Goal: Information Seeking & Learning: Learn about a topic

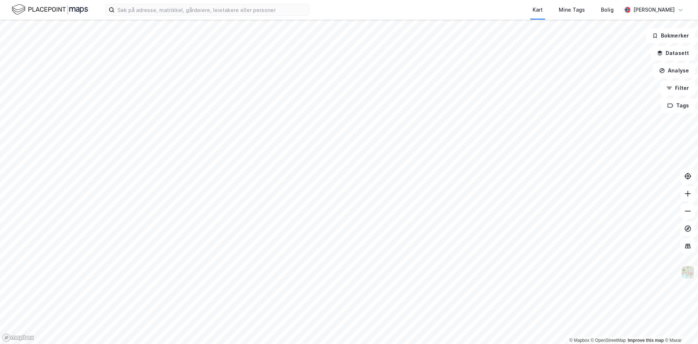
click at [312, 343] on html "Kart Mine Tags Bolig [PERSON_NAME] © Mapbox © OpenStreetMap Improve this map © …" at bounding box center [349, 172] width 698 height 344
click at [377, 0] on html "Kart Mine Tags Bolig [PERSON_NAME] © Mapbox © OpenStreetMap Improve this map © …" at bounding box center [349, 172] width 698 height 344
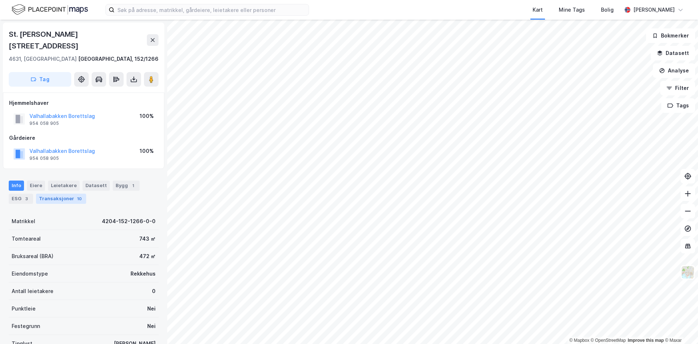
click at [56, 194] on div "Transaksjoner 10" at bounding box center [61, 199] width 50 height 10
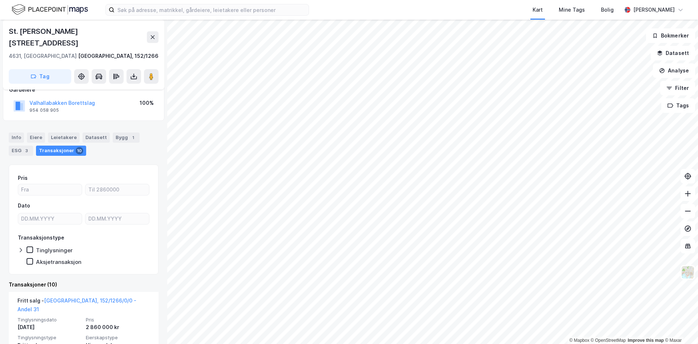
scroll to position [109, 0]
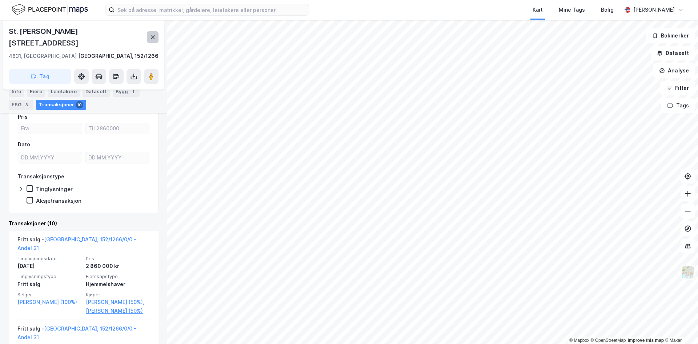
click at [154, 35] on icon at bounding box center [153, 37] width 4 height 4
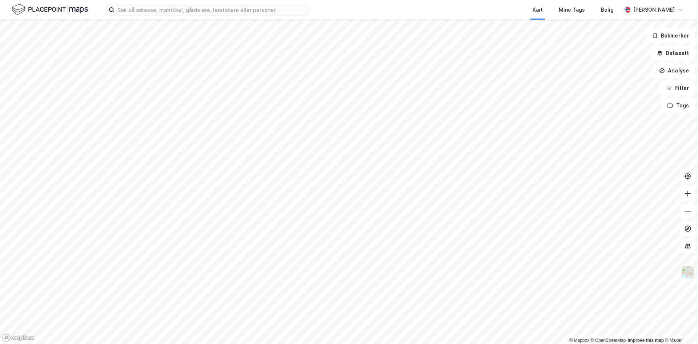
click at [262, 343] on html "Kart Mine Tags Bolig [PERSON_NAME] © Mapbox © OpenStreetMap Improve this map © …" at bounding box center [349, 172] width 698 height 344
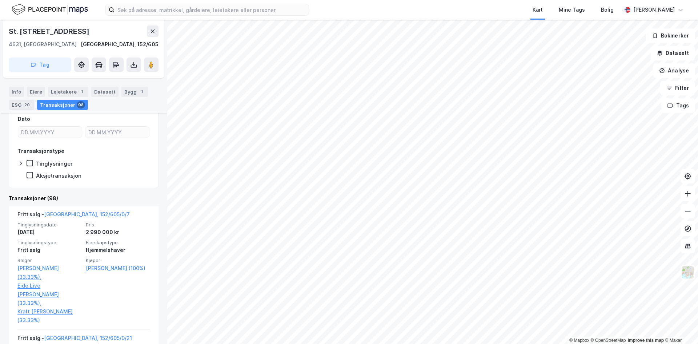
scroll to position [248, 0]
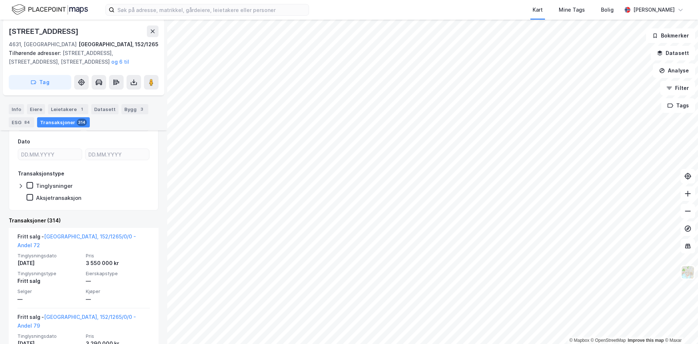
scroll to position [120, 0]
click at [154, 33] on icon at bounding box center [153, 31] width 4 height 4
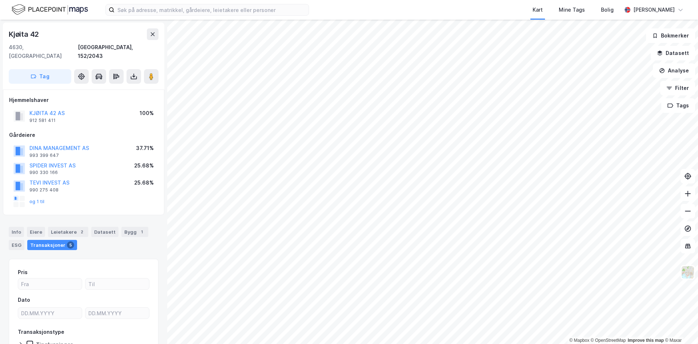
click at [38, 109] on div "KJØITA 42 AS" at bounding box center [46, 113] width 35 height 9
click at [0, 0] on button "KJØITA 42 AS" at bounding box center [0, 0] width 0 height 0
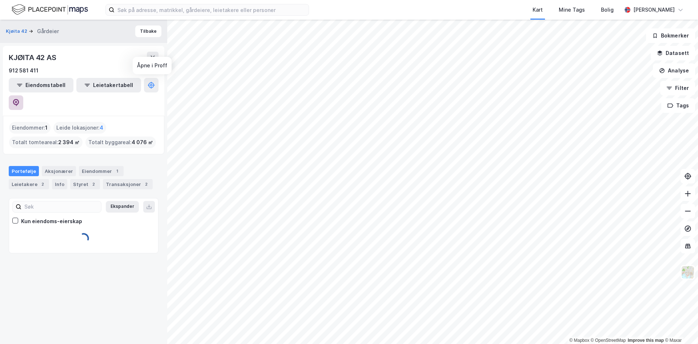
click at [19, 99] on icon at bounding box center [16, 102] width 6 height 7
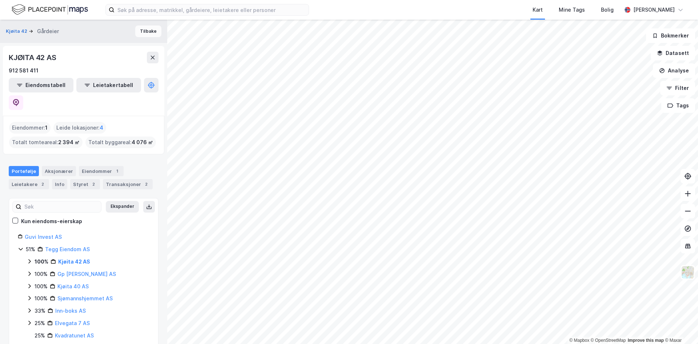
click at [136, 32] on button "Tilbake" at bounding box center [148, 31] width 26 height 12
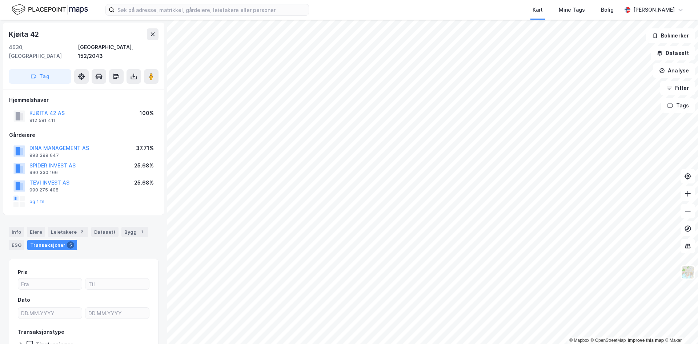
scroll to position [1, 0]
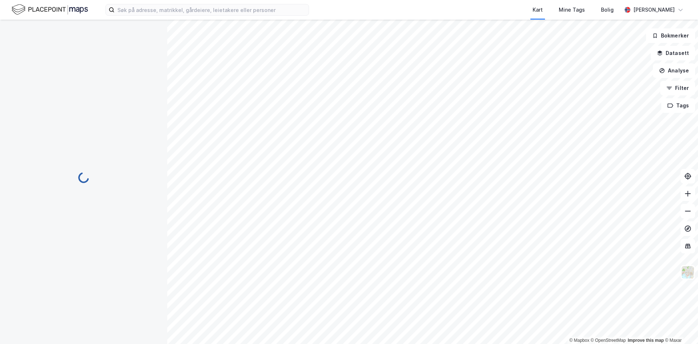
scroll to position [1, 0]
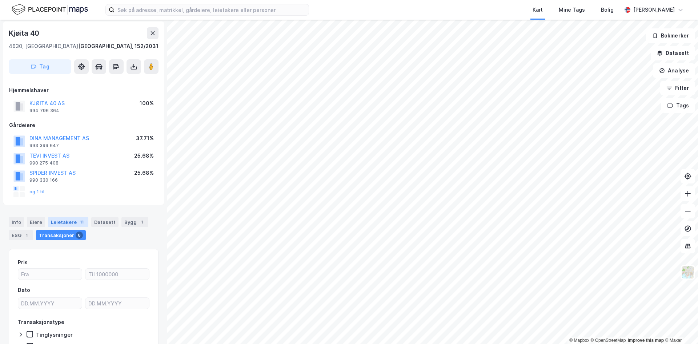
click at [61, 223] on div "Leietakere 11" at bounding box center [68, 222] width 40 height 10
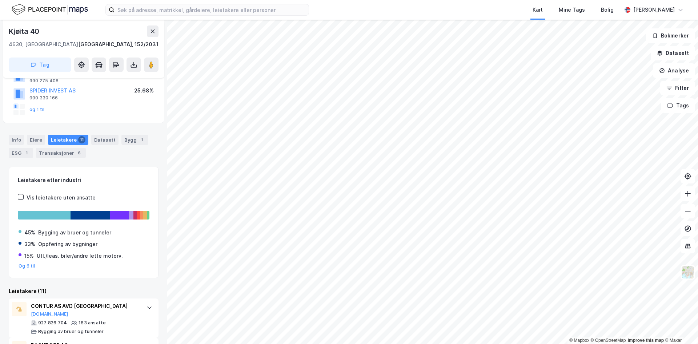
scroll to position [83, 0]
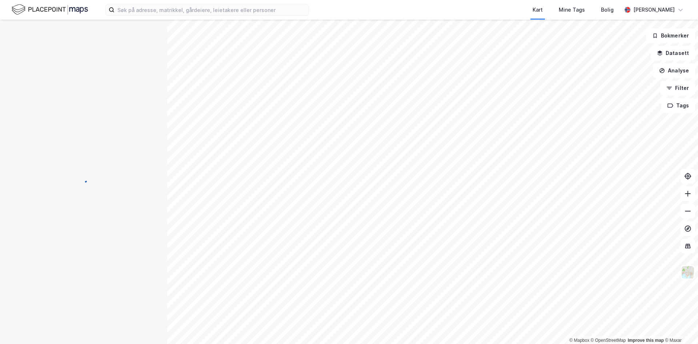
scroll to position [26, 0]
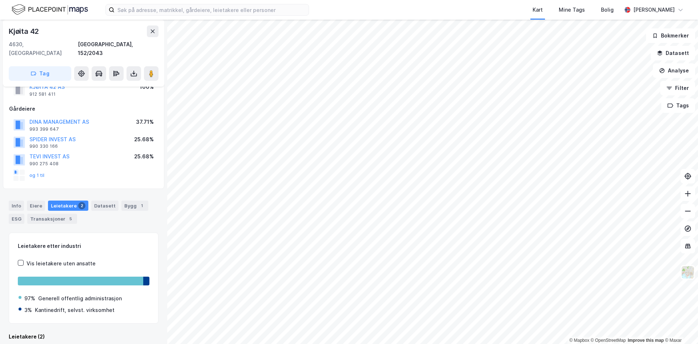
drag, startPoint x: 76, startPoint y: 43, endPoint x: 0, endPoint y: 34, distance: 76.8
click at [0, 34] on div "Kjøita 42 4630, [GEOGRAPHIC_DATA] S, [GEOGRAPHIC_DATA] [GEOGRAPHIC_DATA], 152/2…" at bounding box center [83, 182] width 167 height 324
click at [13, 33] on div "Kjøita 42" at bounding box center [25, 31] width 32 height 12
drag, startPoint x: 13, startPoint y: 33, endPoint x: 76, endPoint y: 42, distance: 63.1
click at [75, 41] on div "[STREET_ADDRESS]" at bounding box center [84, 41] width 150 height 32
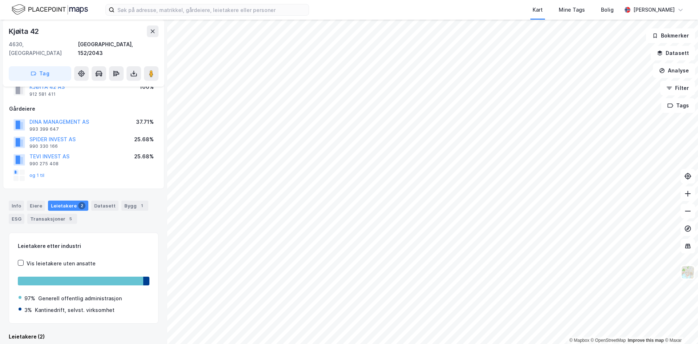
click at [76, 42] on div "4630, [GEOGRAPHIC_DATA]" at bounding box center [43, 48] width 69 height 17
drag, startPoint x: 76, startPoint y: 42, endPoint x: 12, endPoint y: 31, distance: 64.6
click at [12, 31] on div "[STREET_ADDRESS]" at bounding box center [84, 41] width 150 height 32
click at [12, 31] on div "Kjøita 42" at bounding box center [25, 31] width 32 height 12
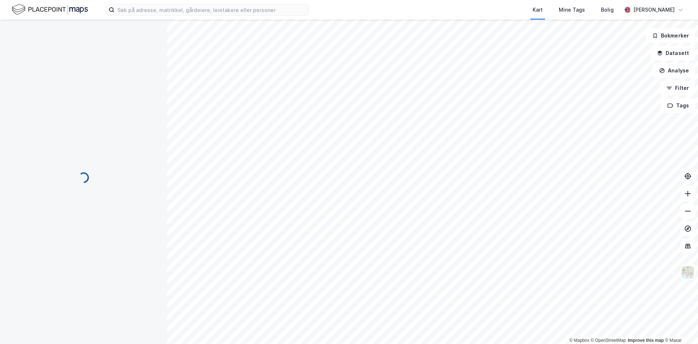
scroll to position [26, 0]
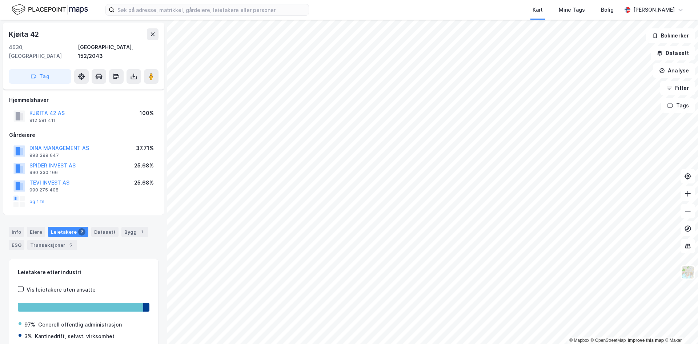
scroll to position [26, 0]
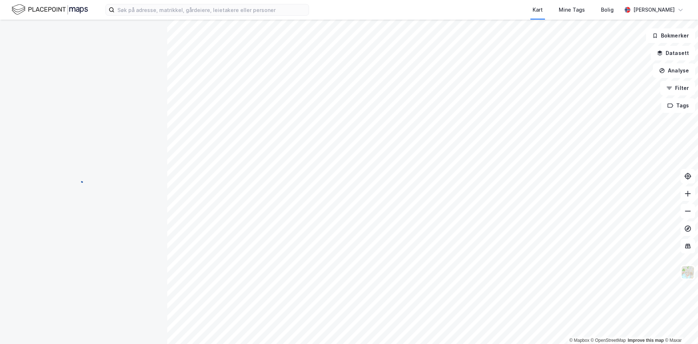
scroll to position [26, 0]
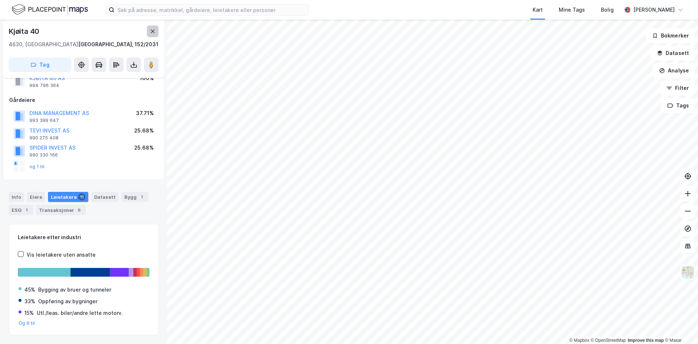
click at [155, 31] on icon at bounding box center [153, 31] width 6 height 6
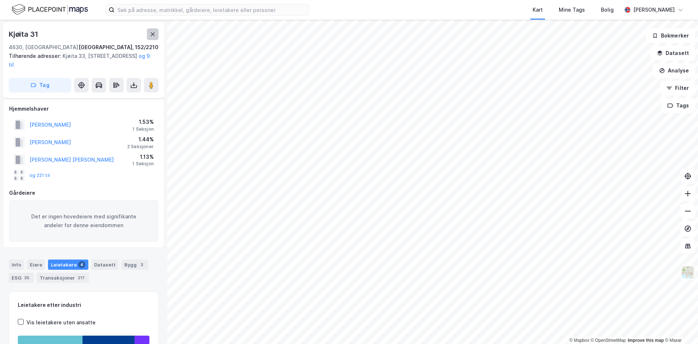
scroll to position [26, 0]
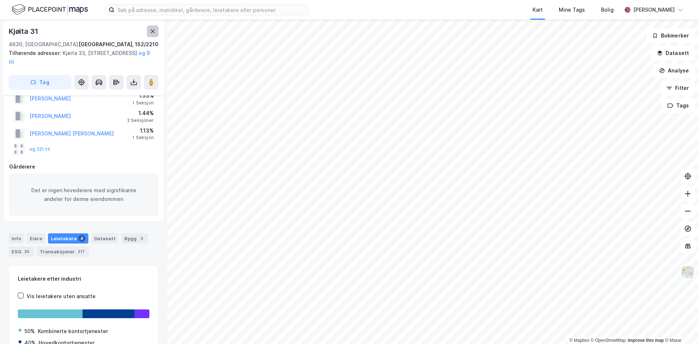
click at [150, 31] on icon at bounding box center [153, 31] width 6 height 6
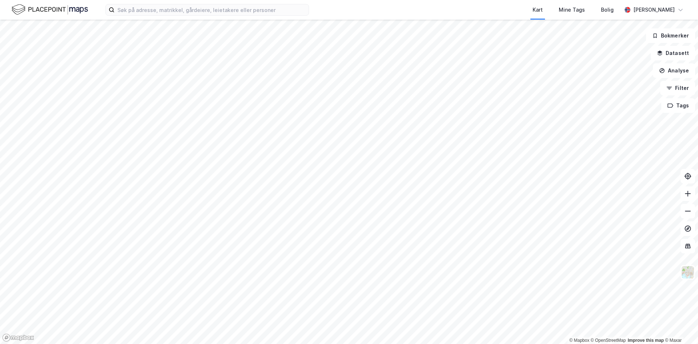
click at [158, 0] on html "Kart Mine Tags Bolig [PERSON_NAME] © Mapbox © OpenStreetMap Improve this map © …" at bounding box center [349, 172] width 698 height 344
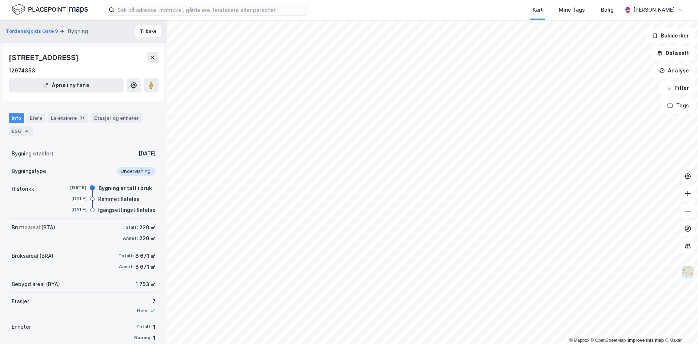
scroll to position [11, 0]
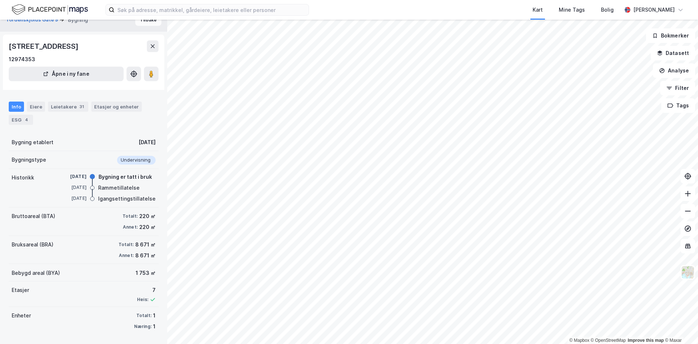
click at [150, 21] on button "Tilbake" at bounding box center [148, 20] width 26 height 12
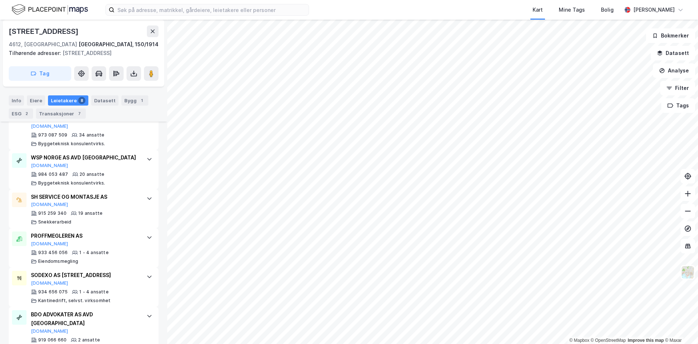
scroll to position [320, 0]
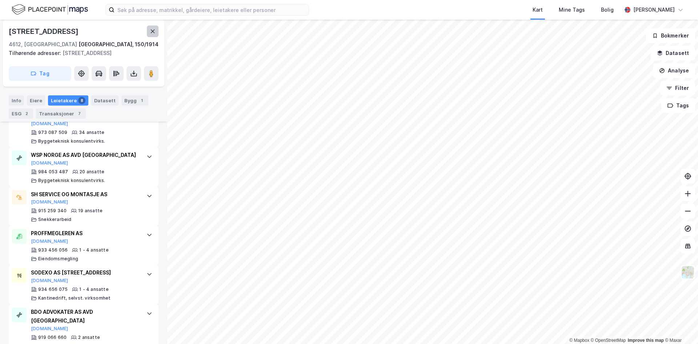
click at [148, 36] on button at bounding box center [153, 31] width 12 height 12
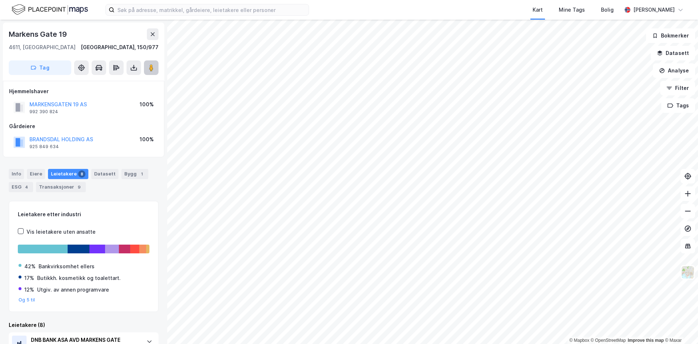
click at [154, 70] on icon at bounding box center [151, 67] width 7 height 7
click at [150, 34] on button at bounding box center [153, 34] width 12 height 12
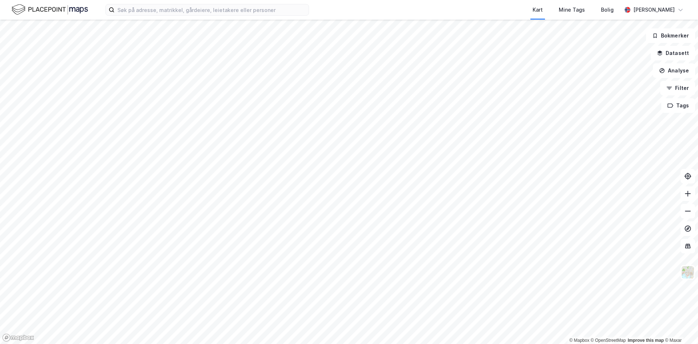
click at [331, 0] on html "Kart Mine Tags Bolig [PERSON_NAME] © Mapbox © OpenStreetMap Improve this map © …" at bounding box center [349, 172] width 698 height 344
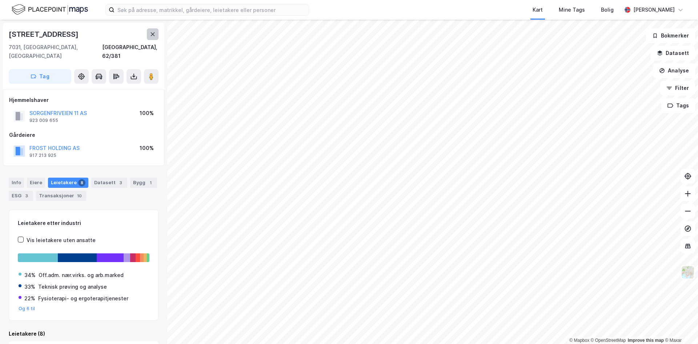
click at [151, 33] on icon at bounding box center [153, 34] width 6 height 6
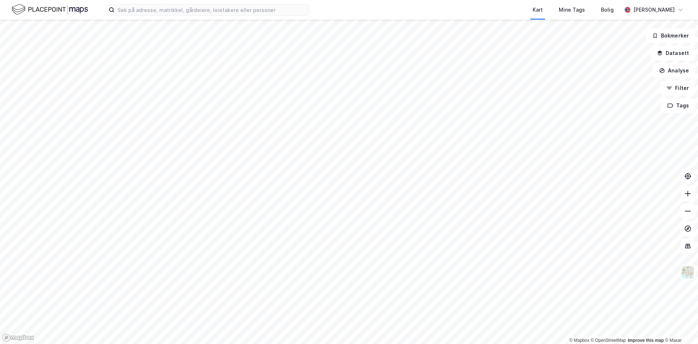
click at [293, 343] on html "Kart Mine Tags Bolig [PERSON_NAME] © Mapbox © OpenStreetMap Improve this map © …" at bounding box center [349, 172] width 698 height 344
click at [250, 343] on html "Kart Mine Tags Bolig [PERSON_NAME] © Mapbox © OpenStreetMap Improve this map © …" at bounding box center [349, 172] width 698 height 344
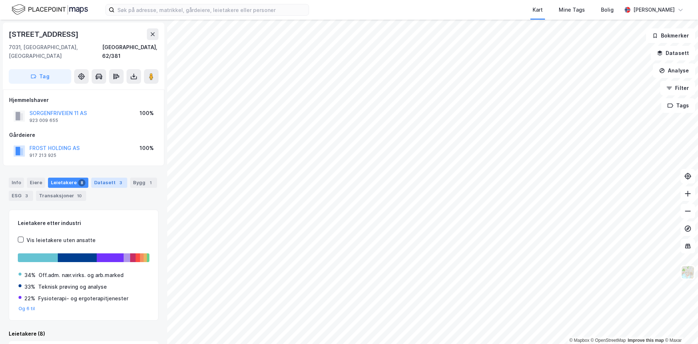
click at [106, 178] on div "Datasett 3" at bounding box center [109, 183] width 36 height 10
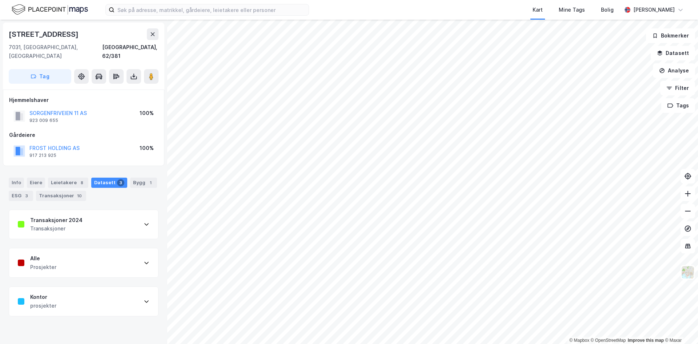
click at [73, 216] on div "Transaksjoner 2024" at bounding box center [56, 220] width 52 height 9
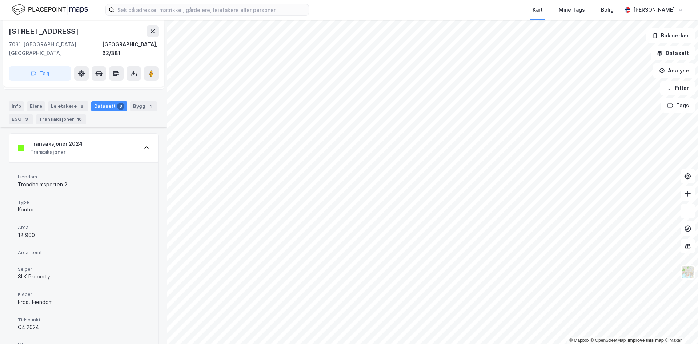
scroll to position [146, 0]
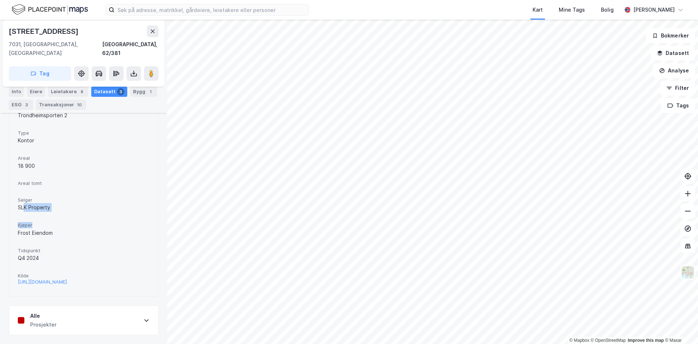
drag, startPoint x: 23, startPoint y: 198, endPoint x: 76, endPoint y: 226, distance: 60.0
click at [76, 226] on div "Eiendom Trondheimsporten 2 Type Kontor Areal 18 900 Areal tomt Selger SLK Prope…" at bounding box center [84, 194] width 132 height 185
click at [76, 228] on div "Frost Eiendom" at bounding box center [84, 232] width 132 height 9
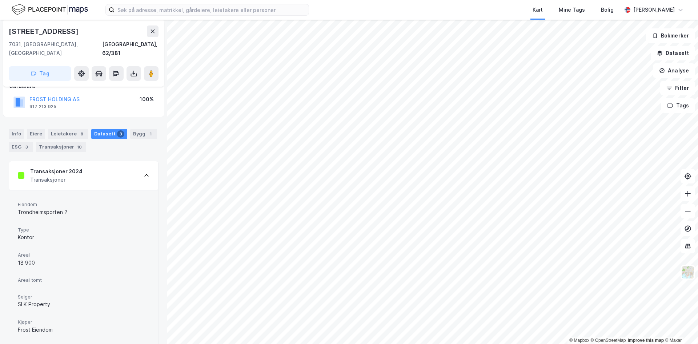
scroll to position [0, 0]
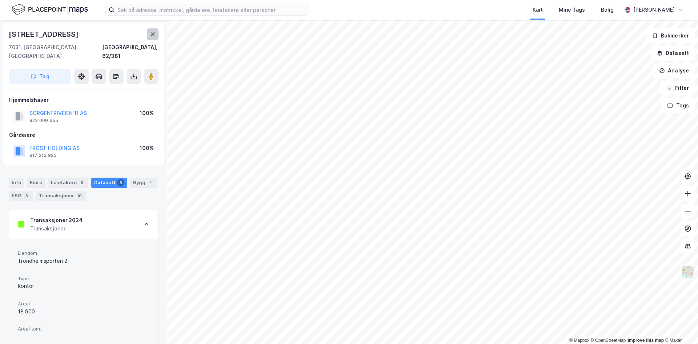
click at [154, 33] on icon at bounding box center [153, 34] width 4 height 4
click at [0, 0] on button "CAMPUS SLUPPEN AS" at bounding box center [0, 0] width 0 height 0
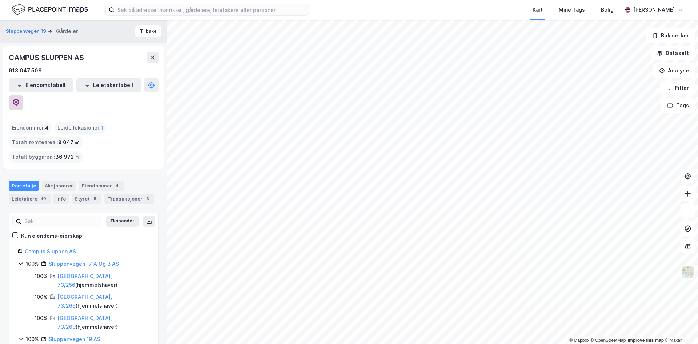
click at [19, 99] on icon at bounding box center [16, 102] width 6 height 7
click at [140, 30] on button "Tilbake" at bounding box center [148, 31] width 26 height 12
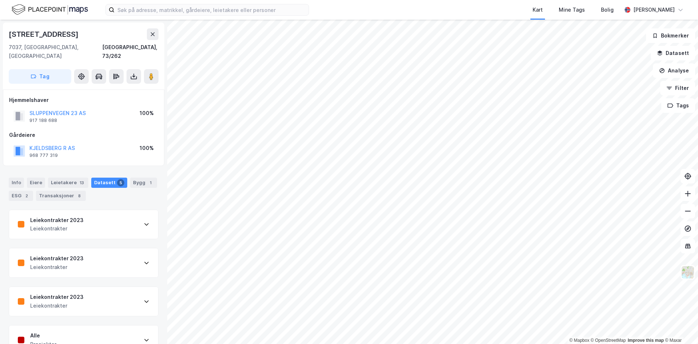
scroll to position [1, 0]
